Goal: Entertainment & Leisure: Consume media (video, audio)

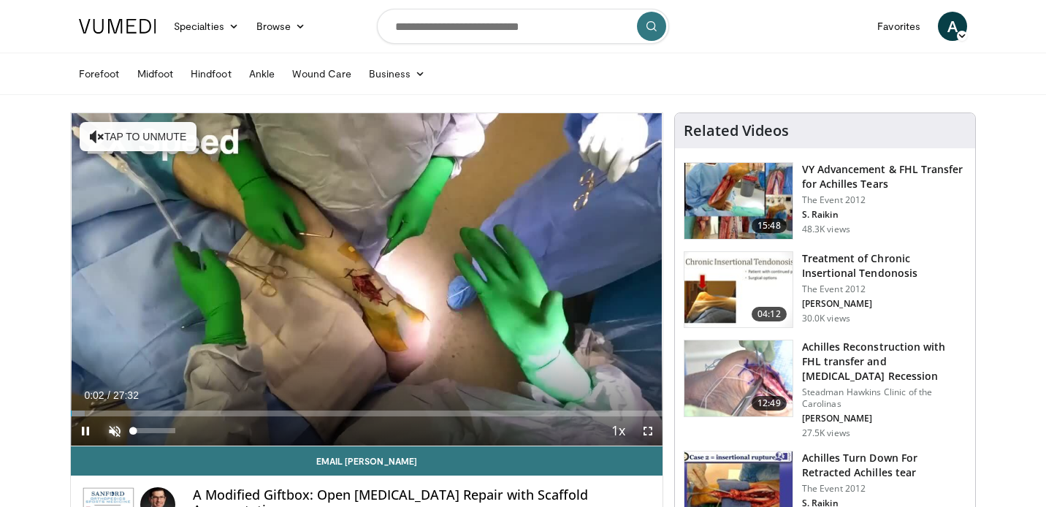
click at [108, 434] on span "Video Player" at bounding box center [114, 430] width 29 height 29
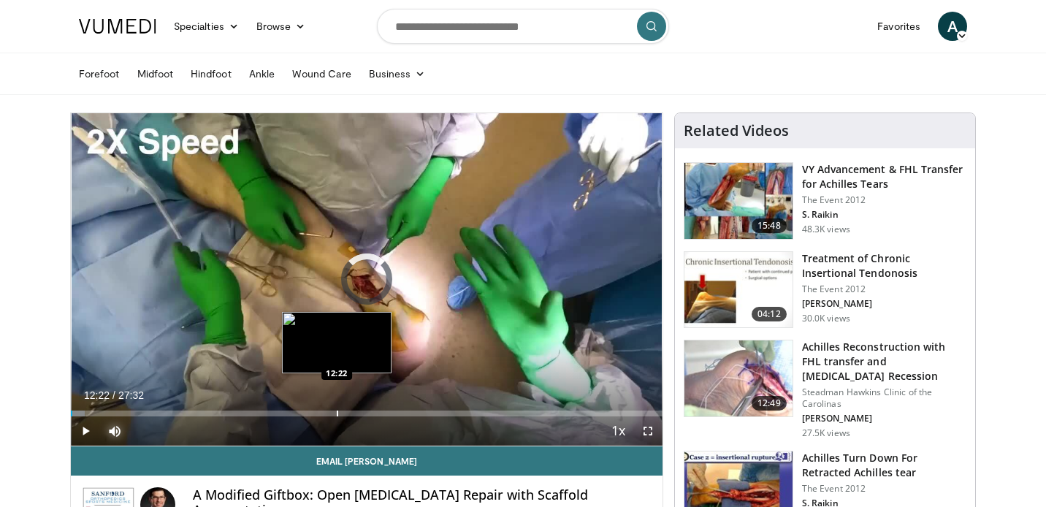
click at [337, 407] on div "Loaded : 2.40% 00:04 12:22" at bounding box center [367, 410] width 592 height 14
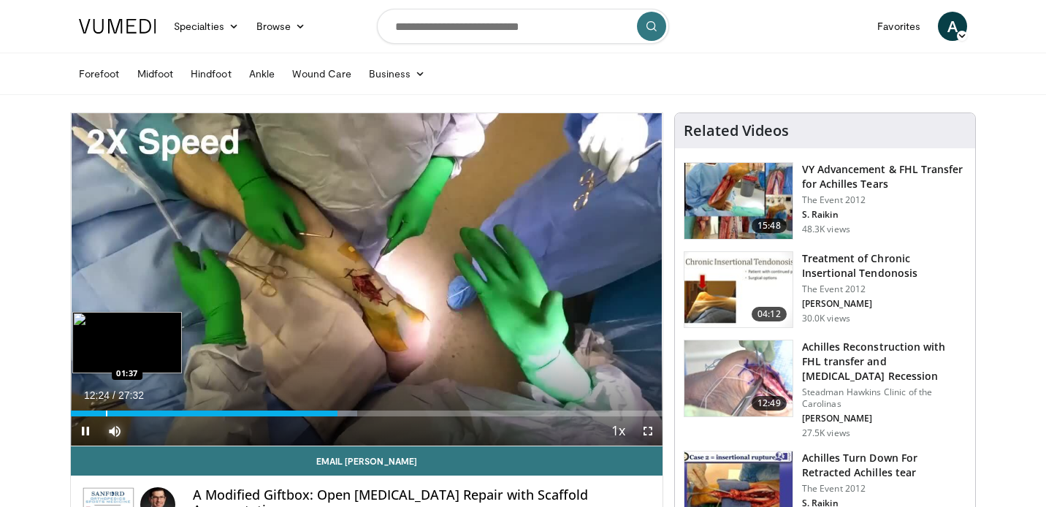
click at [106, 414] on div "Progress Bar" at bounding box center [106, 414] width 1 height 6
click at [117, 416] on div "Progress Bar" at bounding box center [117, 414] width 1 height 6
click at [77, 415] on div "Progress Bar" at bounding box center [77, 414] width 1 height 6
click at [74, 414] on div "Progress Bar" at bounding box center [72, 414] width 1 height 6
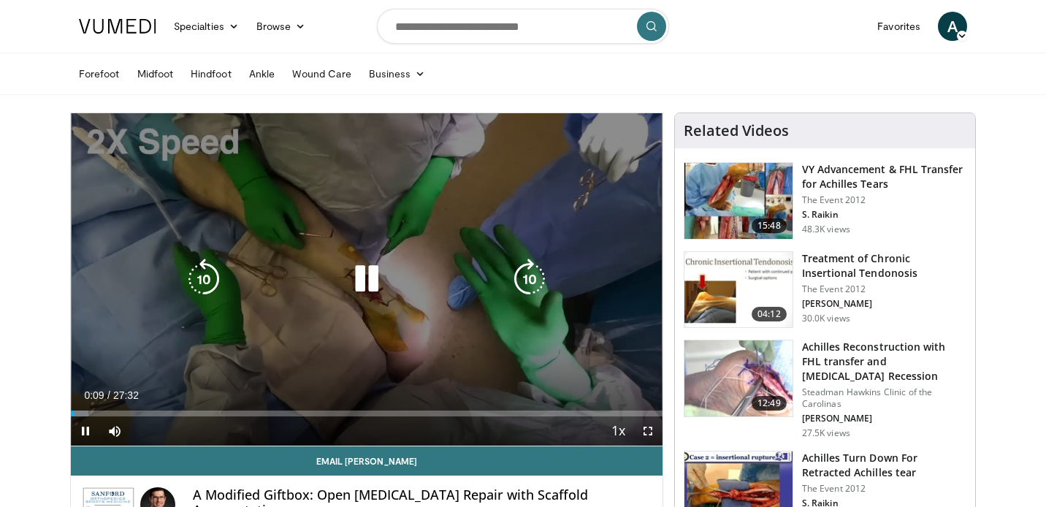
click at [370, 292] on icon "Video Player" at bounding box center [366, 279] width 41 height 41
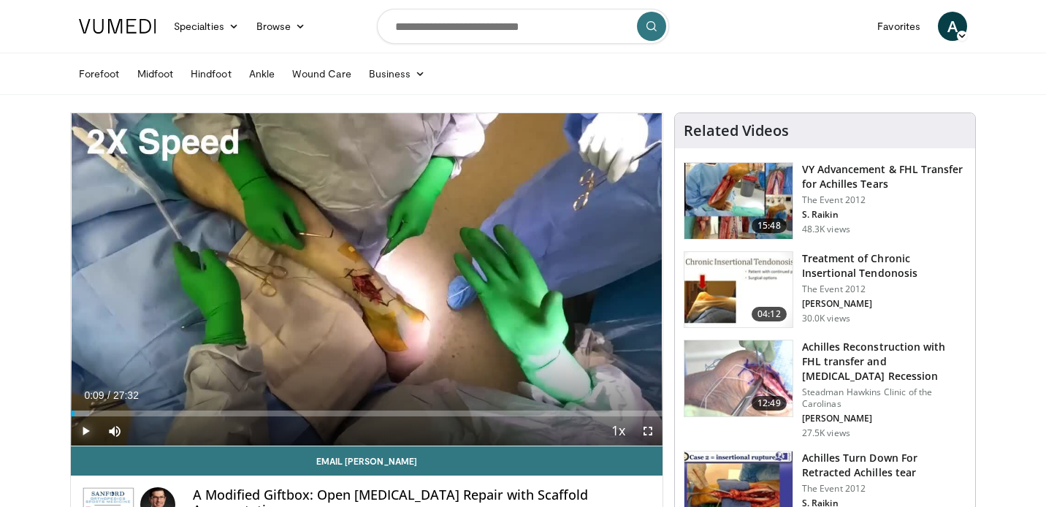
click at [80, 433] on span "Video Player" at bounding box center [85, 430] width 29 height 29
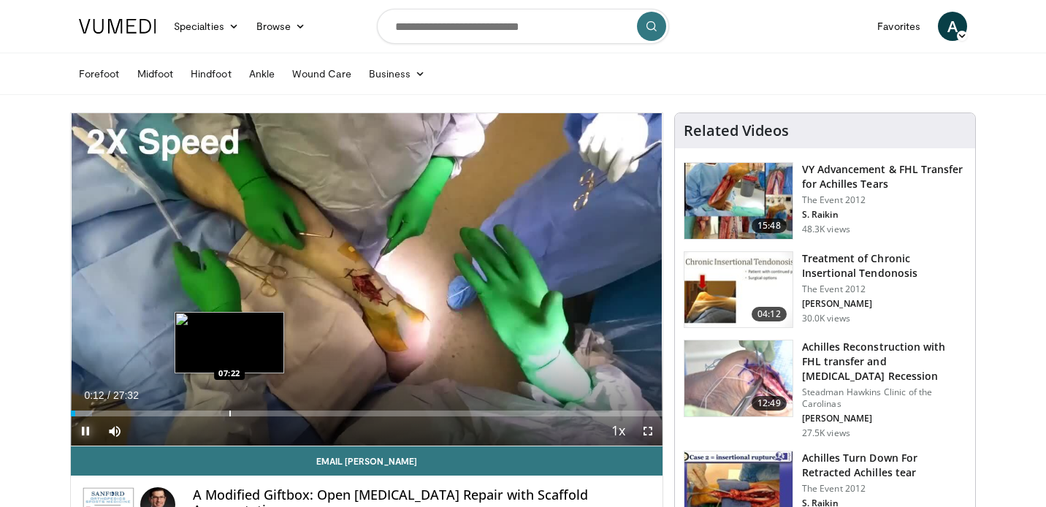
click at [230, 411] on div "Progress Bar" at bounding box center [229, 414] width 1 height 6
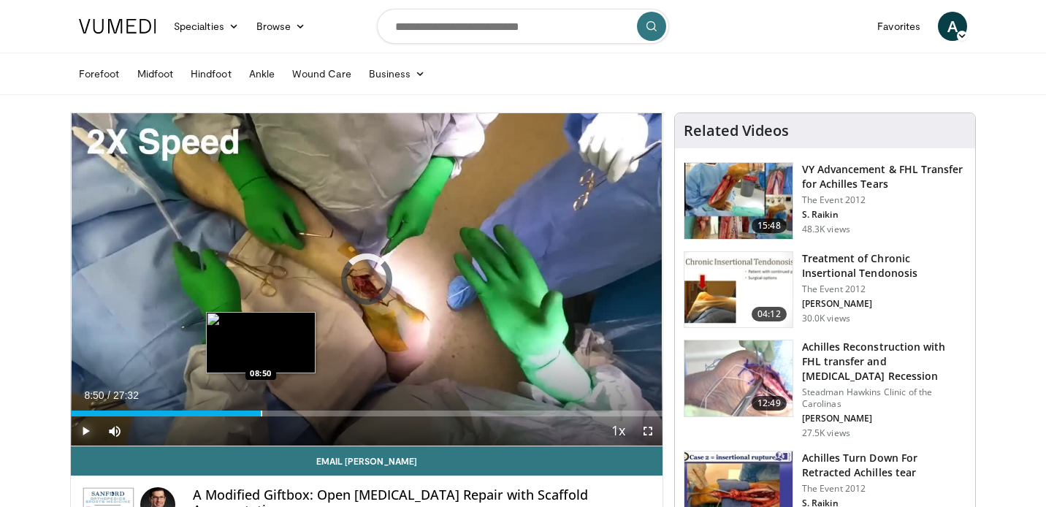
click at [261, 411] on div "Progress Bar" at bounding box center [261, 414] width 1 height 6
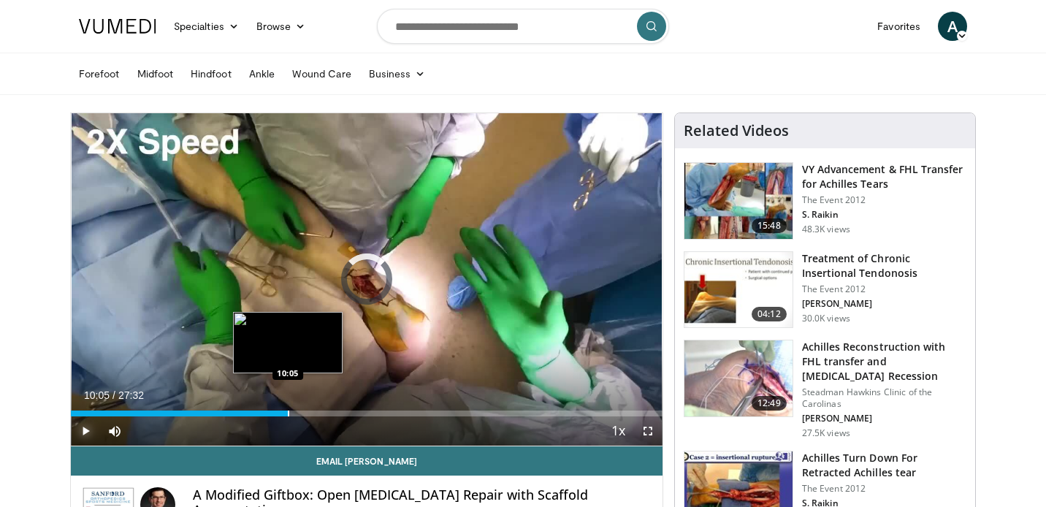
click at [288, 413] on div "Progress Bar" at bounding box center [288, 414] width 1 height 6
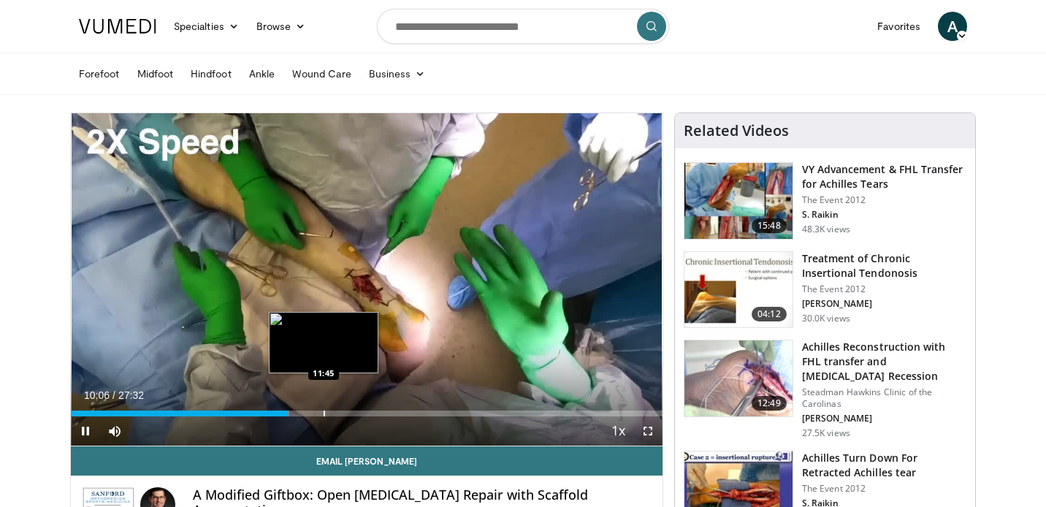
click at [324, 415] on video-js "**********" at bounding box center [367, 279] width 592 height 333
click at [342, 415] on div "Progress Bar" at bounding box center [342, 414] width 1 height 6
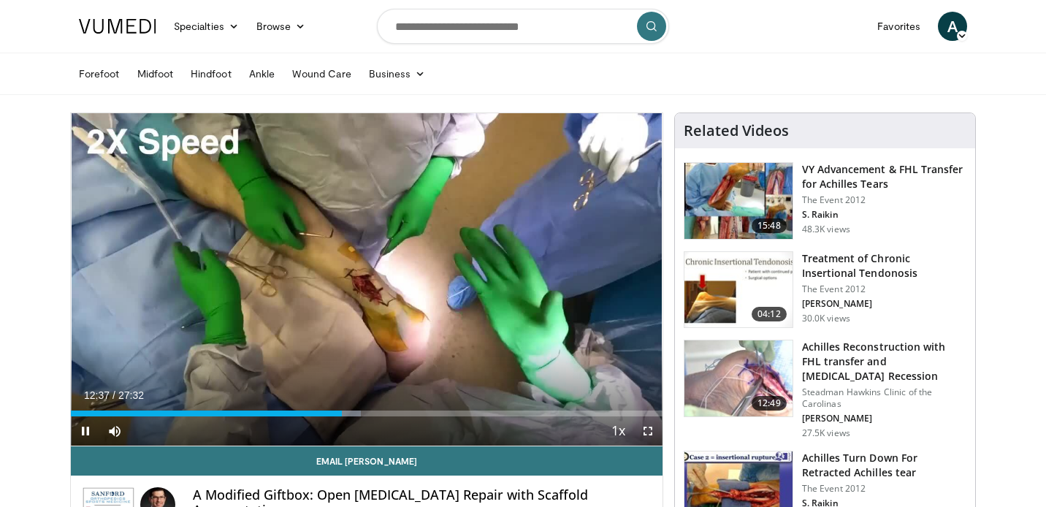
click at [386, 417] on div "Current Time 12:37 / Duration 27:32 Pause Skip Backward Skip Forward Mute 30% L…" at bounding box center [367, 430] width 592 height 29
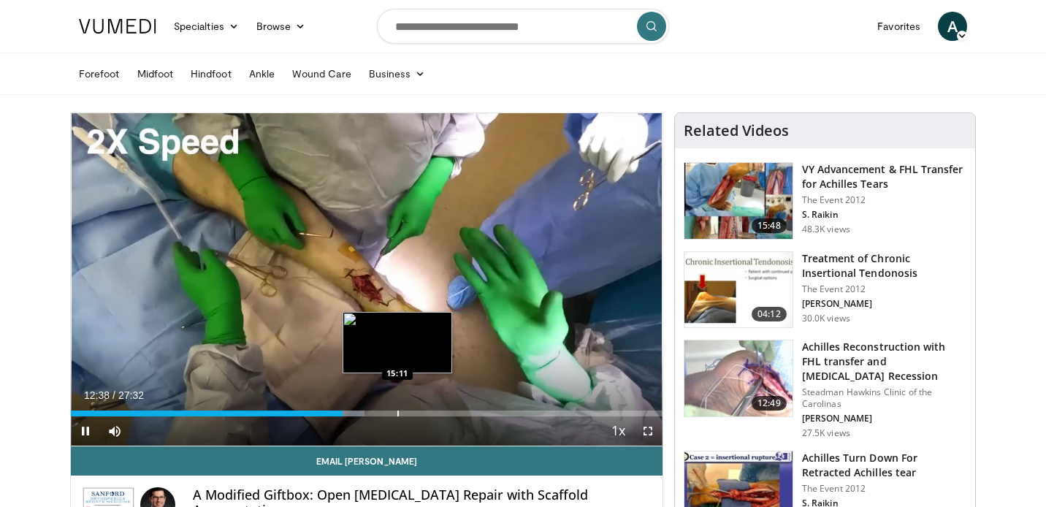
click at [397, 412] on div "Progress Bar" at bounding box center [397, 414] width 1 height 6
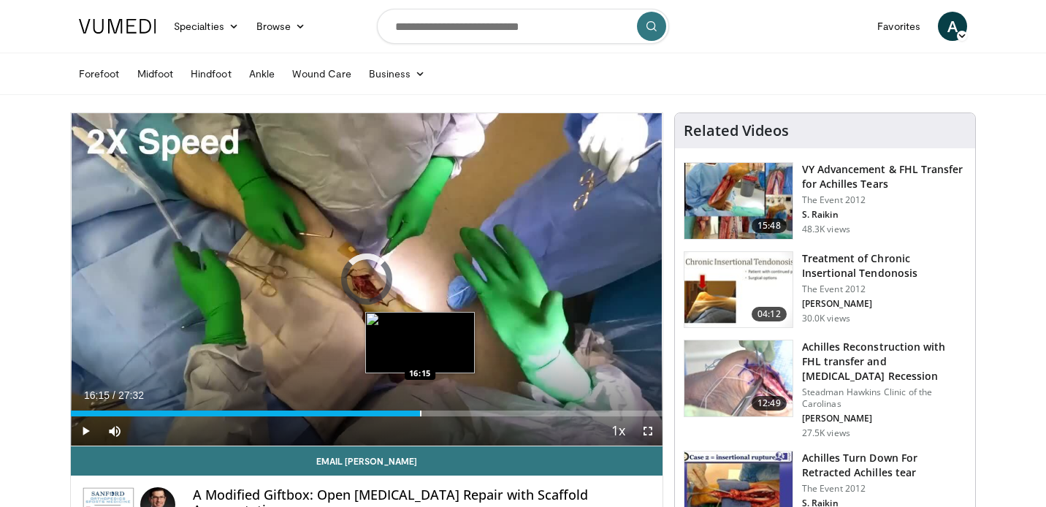
click at [420, 414] on div "Progress Bar" at bounding box center [420, 414] width 1 height 6
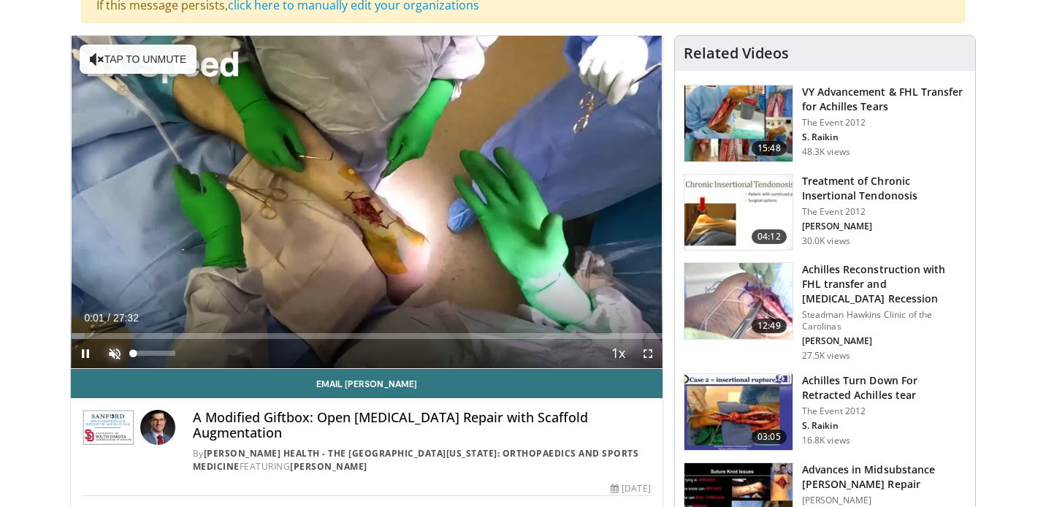
click at [117, 351] on span "Video Player" at bounding box center [114, 353] width 29 height 29
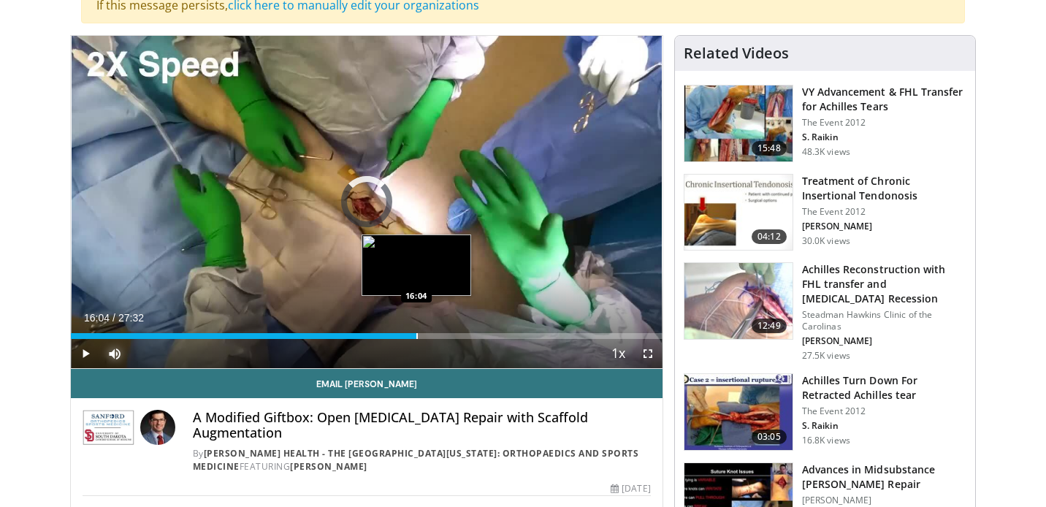
click at [416, 332] on div "Loaded : 0.00% 16:04 16:04" at bounding box center [367, 332] width 592 height 14
click at [441, 334] on div "Progress Bar" at bounding box center [441, 336] width 1 height 6
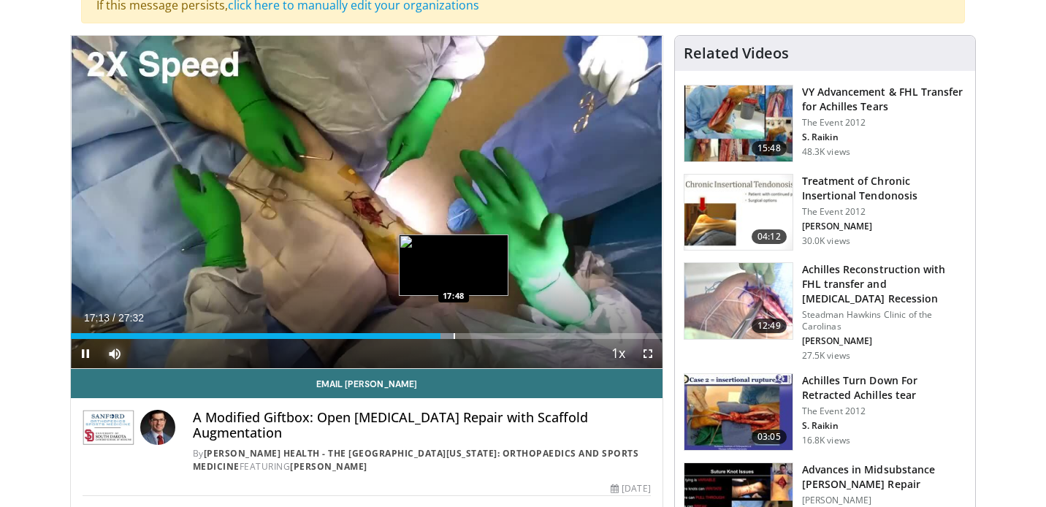
click at [454, 335] on div "Progress Bar" at bounding box center [454, 336] width 1 height 6
click at [465, 335] on div "Progress Bar" at bounding box center [465, 336] width 1 height 6
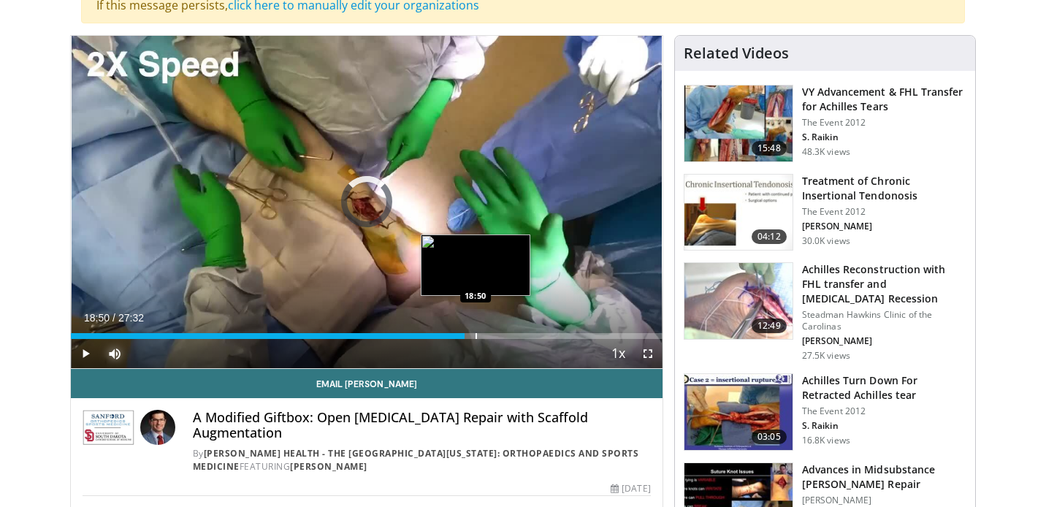
click at [476, 338] on div "Progress Bar" at bounding box center [476, 336] width 1 height 6
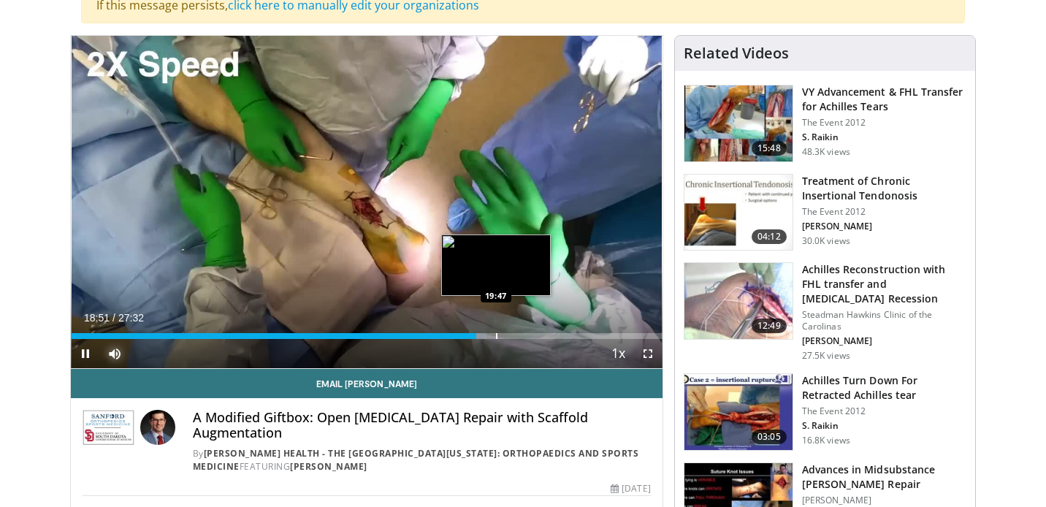
click at [496, 335] on div "Progress Bar" at bounding box center [496, 336] width 1 height 6
click at [511, 335] on div "Progress Bar" at bounding box center [511, 336] width 1 height 6
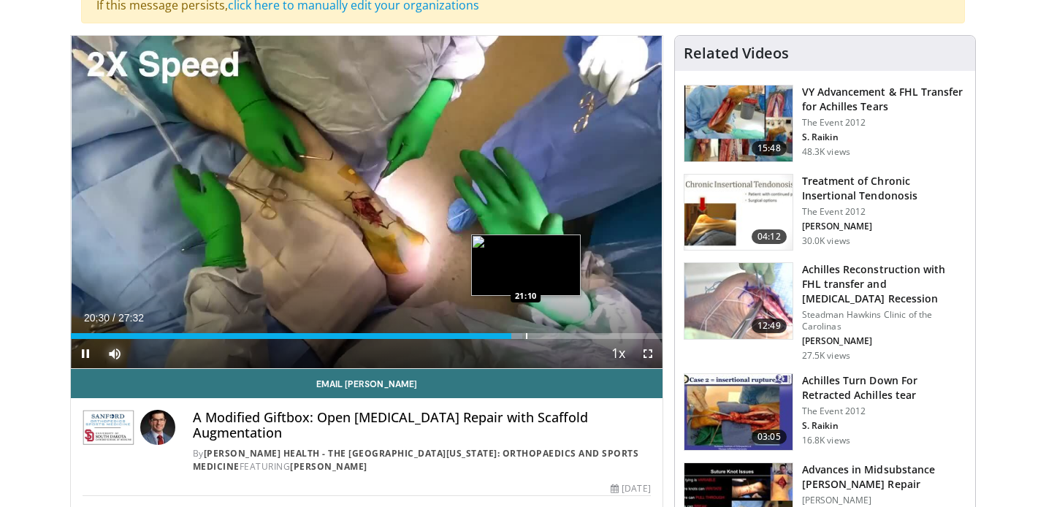
click at [526, 337] on div "Progress Bar" at bounding box center [526, 336] width 1 height 6
click at [541, 336] on div "Progress Bar" at bounding box center [541, 336] width 1 height 6
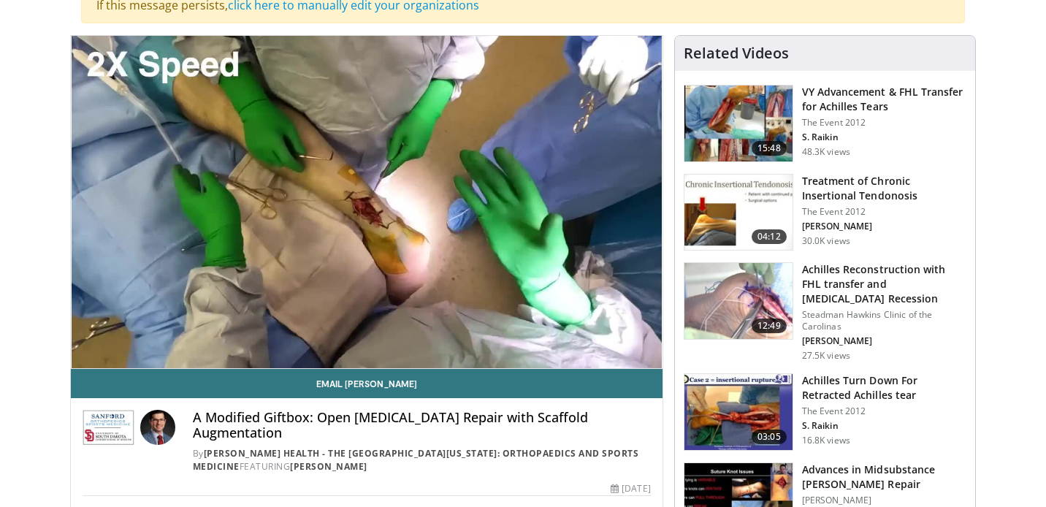
click at [560, 334] on div "10 seconds Tap to unmute" at bounding box center [367, 202] width 592 height 332
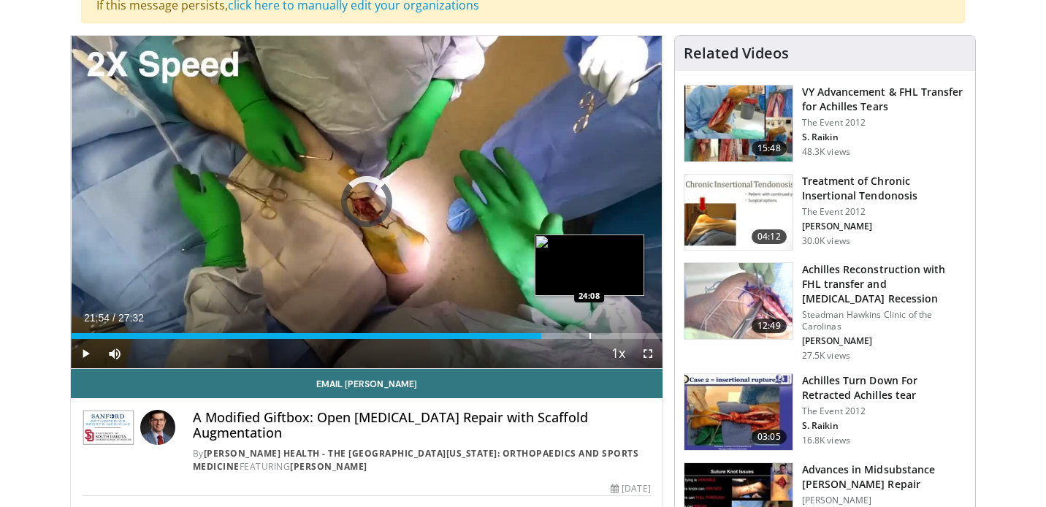
click at [590, 335] on div "Progress Bar" at bounding box center [590, 336] width 1 height 6
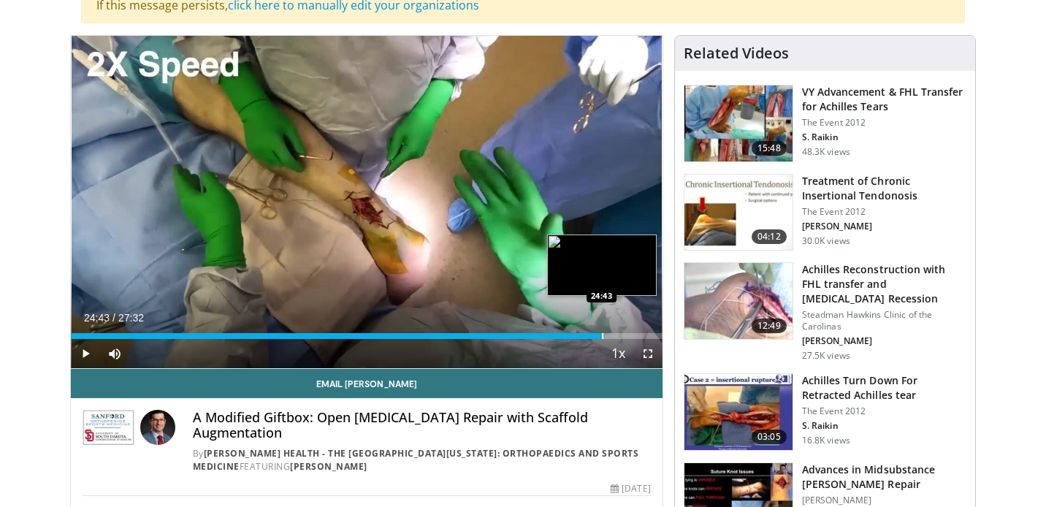
click at [602, 335] on div "Progress Bar" at bounding box center [602, 336] width 1 height 6
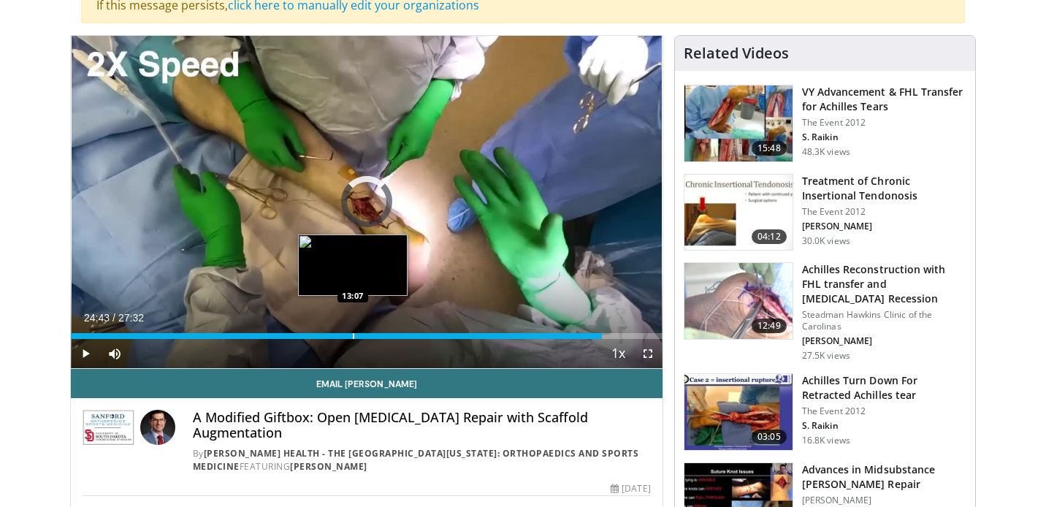
click at [353, 335] on div "Progress Bar" at bounding box center [353, 336] width 1 height 6
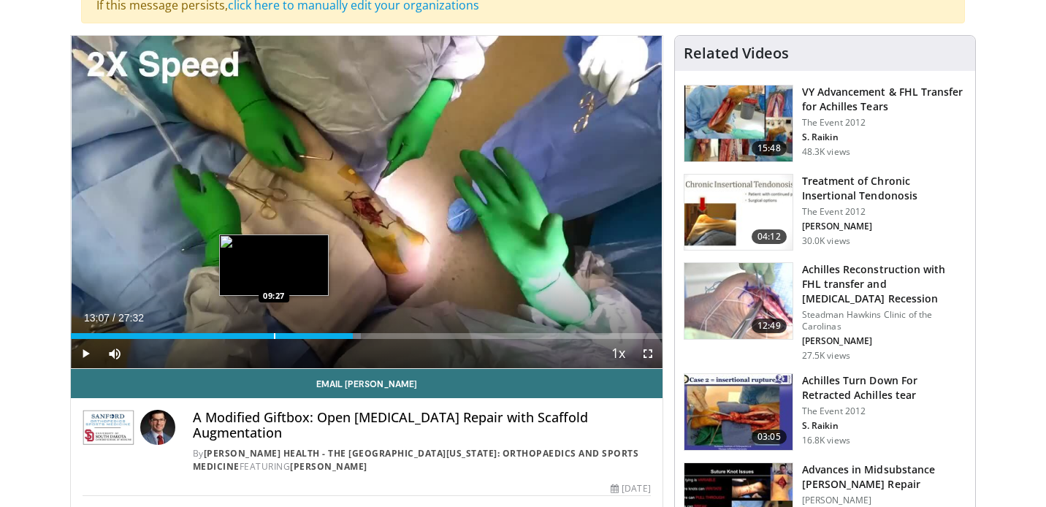
click at [274, 335] on div "Progress Bar" at bounding box center [274, 336] width 1 height 6
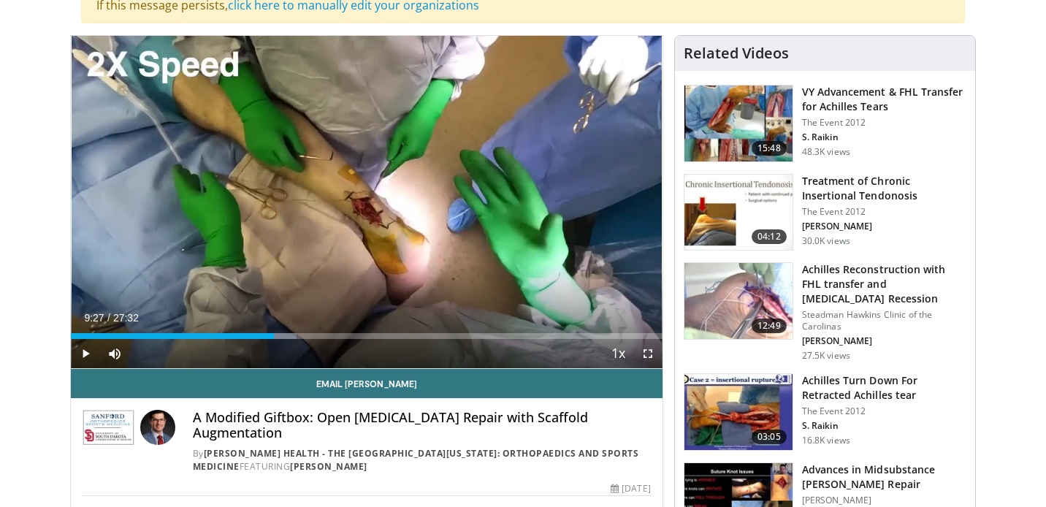
click at [735, 414] on img at bounding box center [739, 412] width 108 height 76
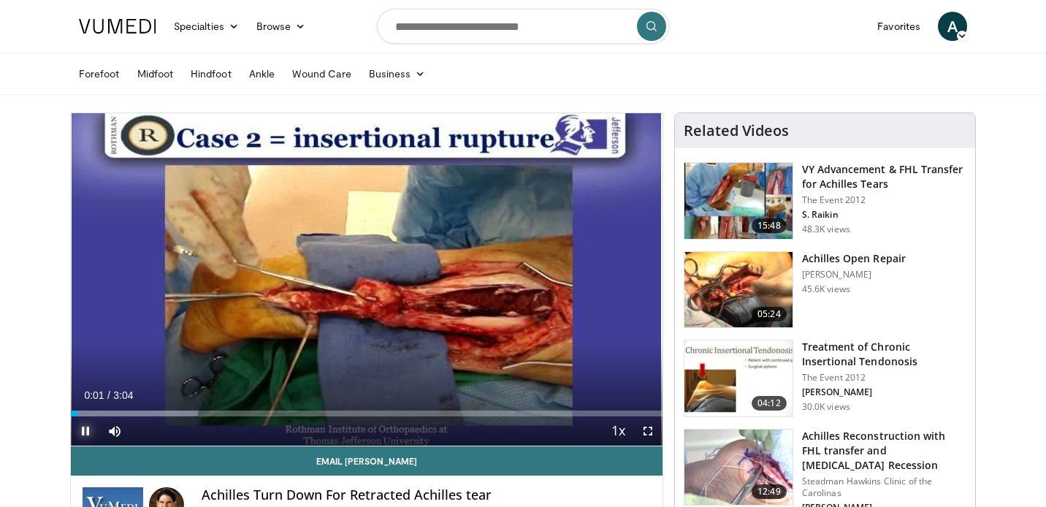
click at [86, 431] on span "Video Player" at bounding box center [85, 430] width 29 height 29
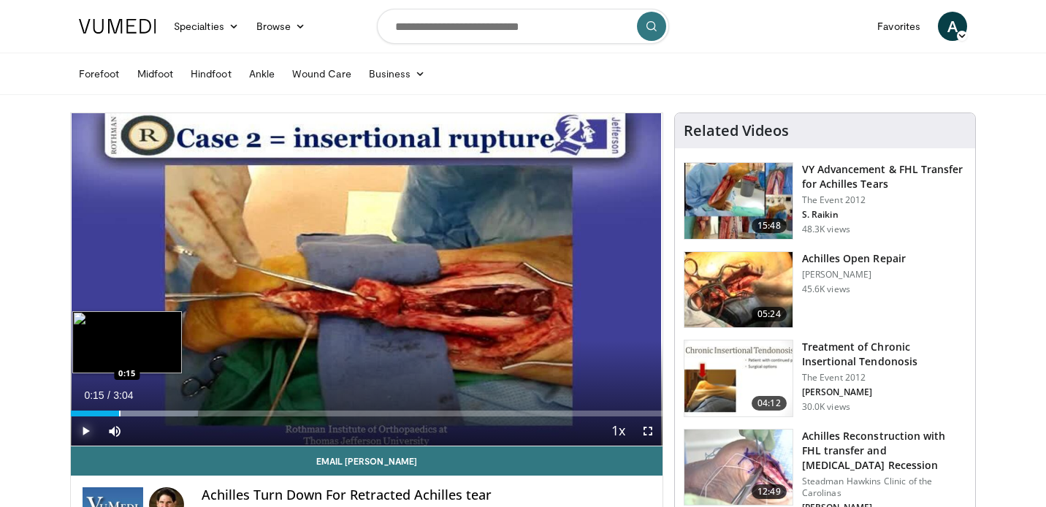
click at [119, 411] on div "Progress Bar" at bounding box center [119, 414] width 1 height 6
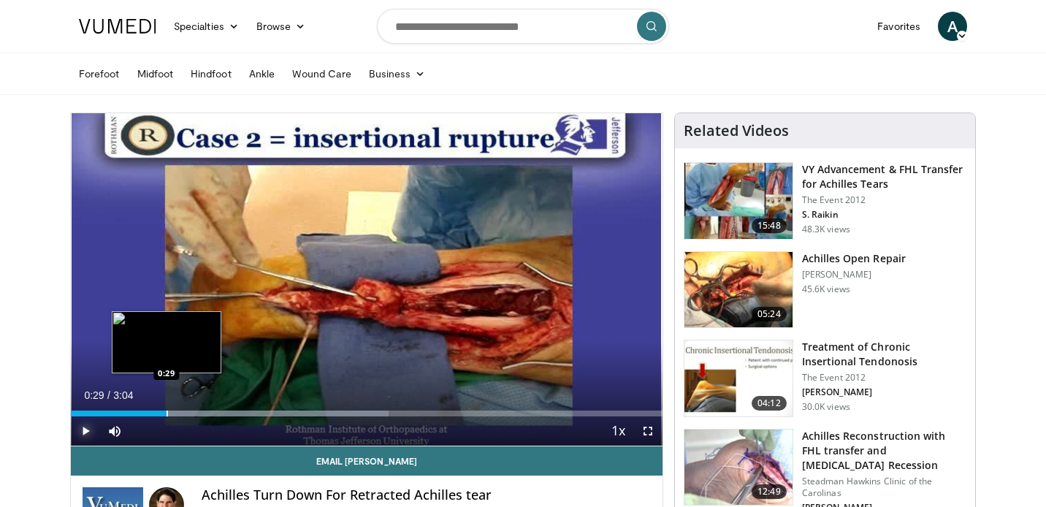
click at [167, 412] on div "Progress Bar" at bounding box center [167, 414] width 1 height 6
click at [145, 412] on div "Progress Bar" at bounding box center [145, 414] width 1 height 6
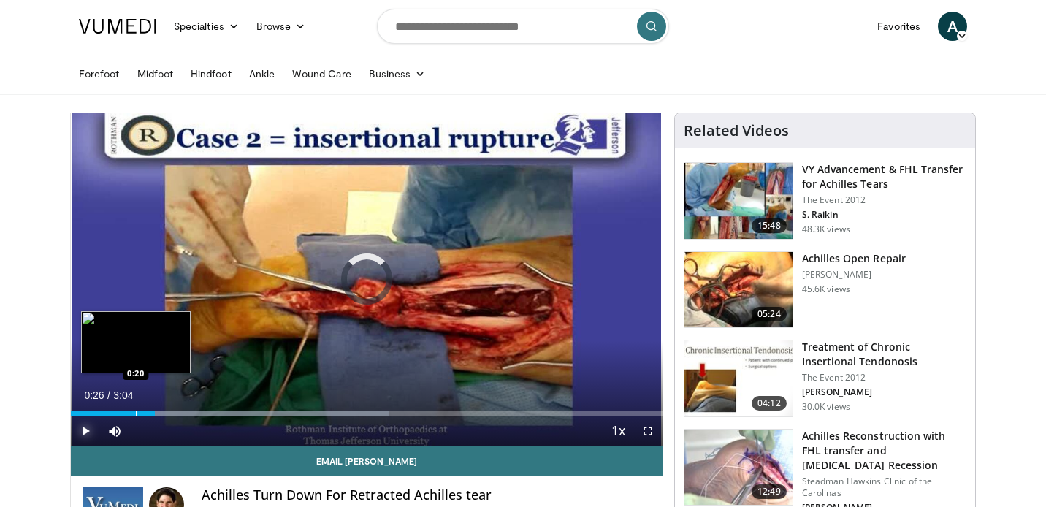
click at [136, 412] on div "Progress Bar" at bounding box center [136, 414] width 1 height 6
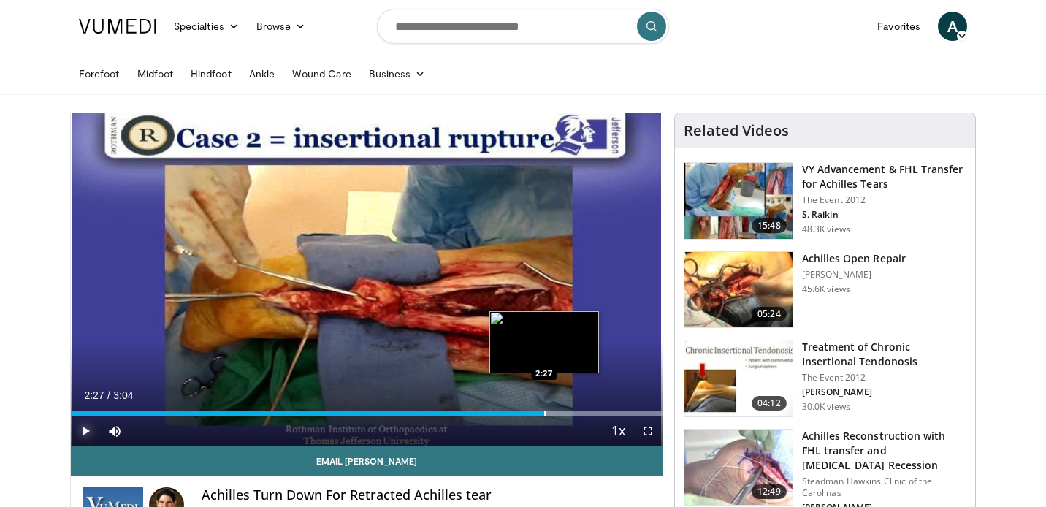
click at [544, 414] on div "Progress Bar" at bounding box center [544, 414] width 1 height 6
click at [549, 414] on div "Progress Bar" at bounding box center [549, 414] width 1 height 6
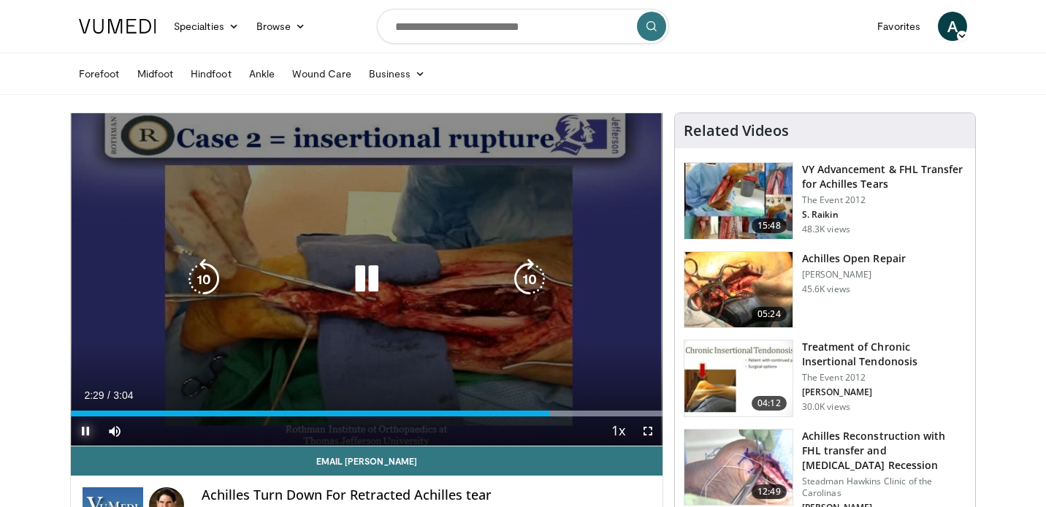
click at [551, 415] on div "Progress Bar" at bounding box center [510, 414] width 303 height 6
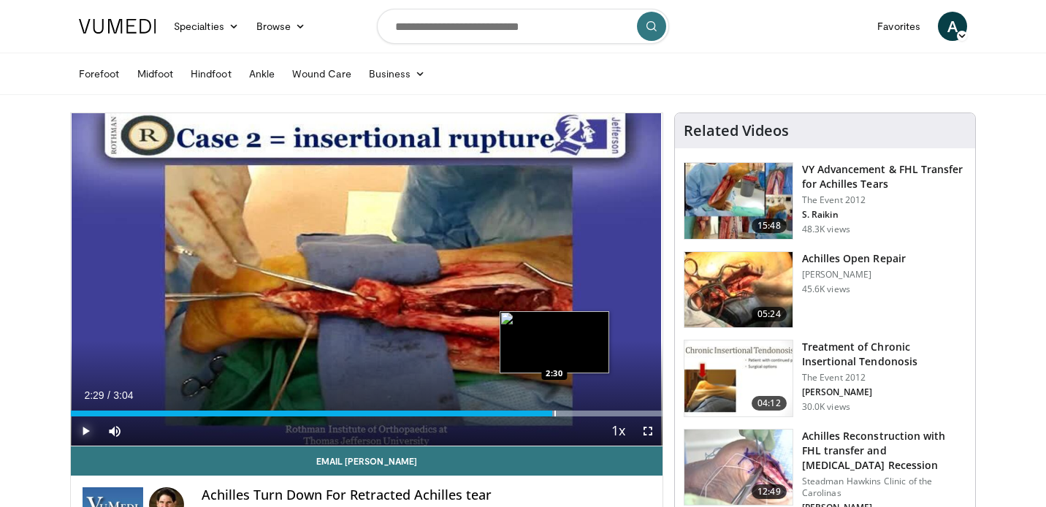
click at [555, 415] on div "Progress Bar" at bounding box center [555, 414] width 1 height 6
click at [563, 415] on div "Progress Bar" at bounding box center [563, 414] width 1 height 6
click at [568, 415] on div "Progress Bar" at bounding box center [568, 414] width 1 height 6
click at [574, 415] on video-js "**********" at bounding box center [367, 279] width 592 height 333
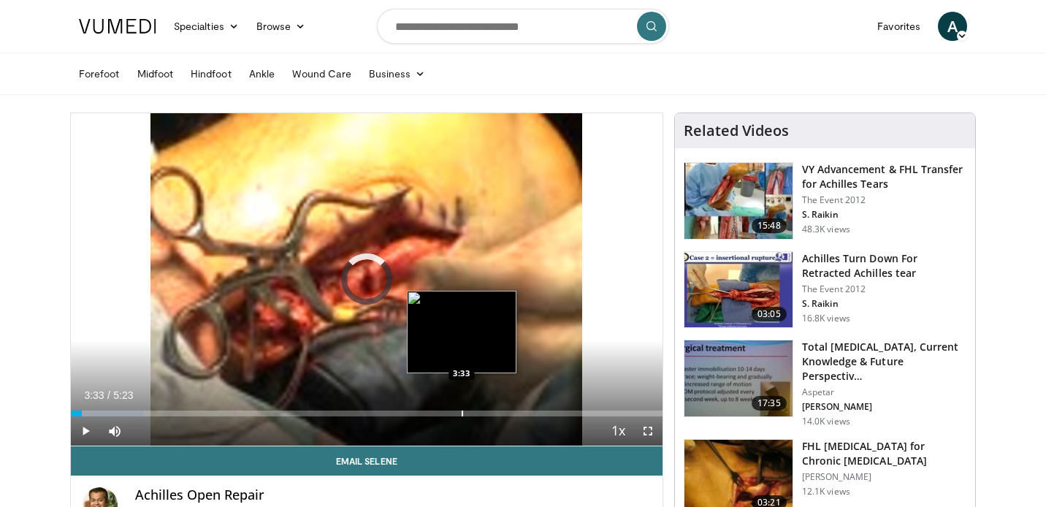
click at [462, 413] on div "Progress Bar" at bounding box center [462, 414] width 1 height 6
